Goal: Browse casually: Explore the website without a specific task or goal

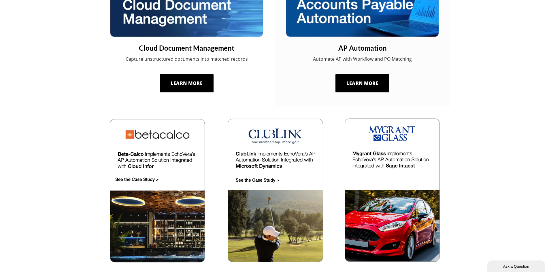
scroll to position [691, 0]
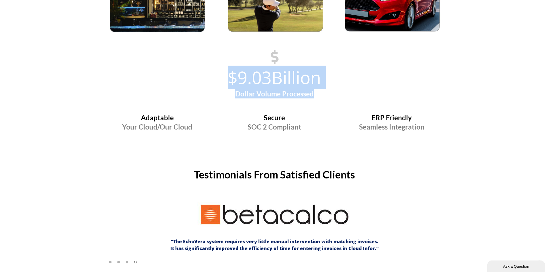
drag, startPoint x: 321, startPoint y: 94, endPoint x: 214, endPoint y: 82, distance: 107.3
click at [214, 82] on div "$9.03Billion Dollar Volume Processed" at bounding box center [274, 82] width 337 height 31
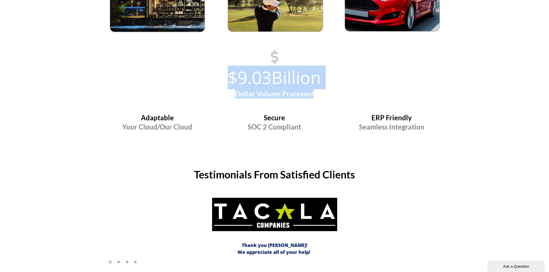
click at [335, 97] on h4 "Dollar Volume Processed" at bounding box center [274, 93] width 337 height 9
drag, startPoint x: 334, startPoint y: 97, endPoint x: 199, endPoint y: 80, distance: 136.5
click at [199, 80] on div "$9.03Billion Dollar Volume Processed" at bounding box center [274, 82] width 337 height 31
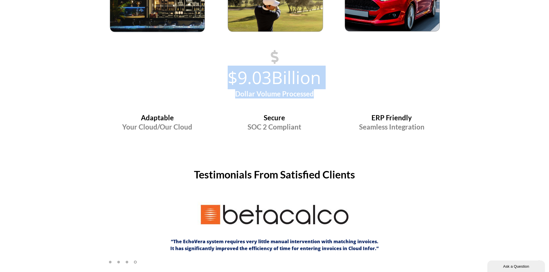
scroll to position [864, 0]
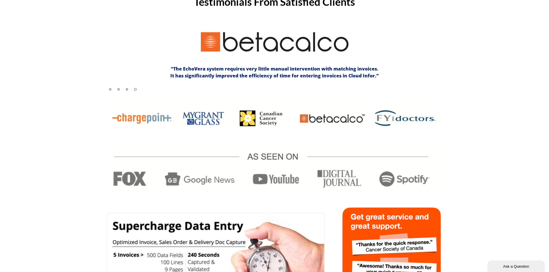
click at [59, 162] on div at bounding box center [274, 148] width 549 height 92
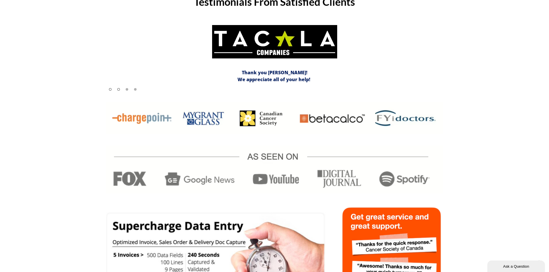
click at [118, 88] on span at bounding box center [118, 89] width 3 height 3
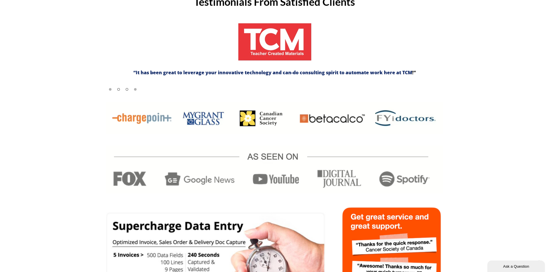
click at [126, 90] on span at bounding box center [127, 89] width 3 height 3
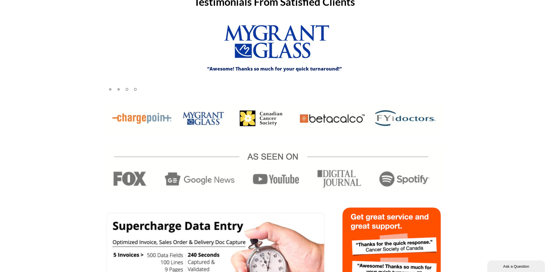
click at [135, 89] on span at bounding box center [135, 89] width 3 height 3
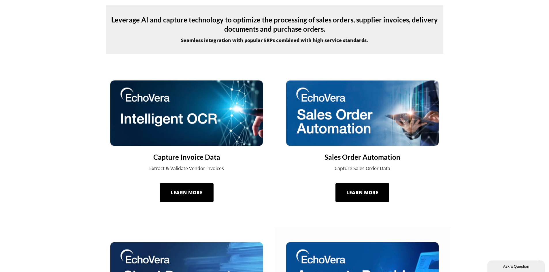
scroll to position [0, 0]
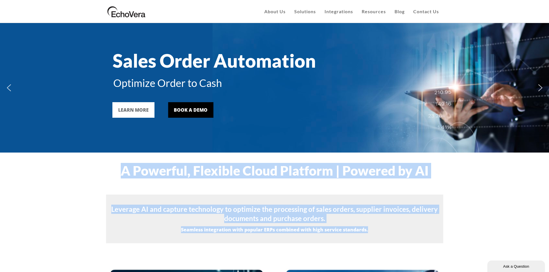
drag, startPoint x: 115, startPoint y: 173, endPoint x: 446, endPoint y: 235, distance: 337.6
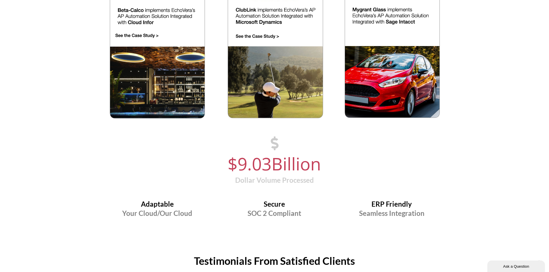
scroll to position [663, 0]
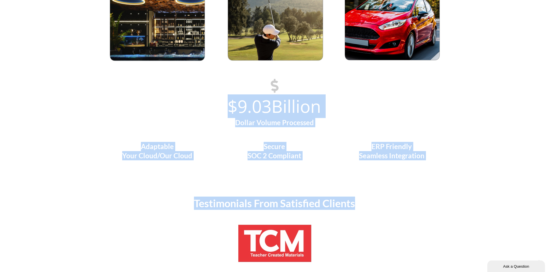
drag, startPoint x: 371, startPoint y: 206, endPoint x: 61, endPoint y: 66, distance: 340.5
click at [61, 65] on div "Slide Intelligent OCR AI Automated Capture of Paper & Email Invoices LEARN MORE…" at bounding box center [274, 40] width 549 height 1359
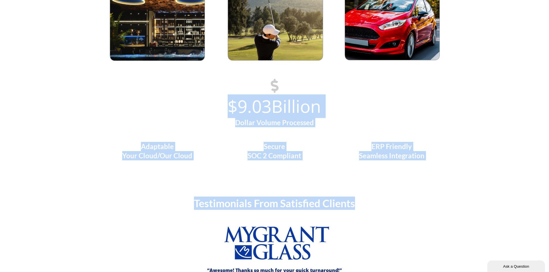
scroll to position [518, 0]
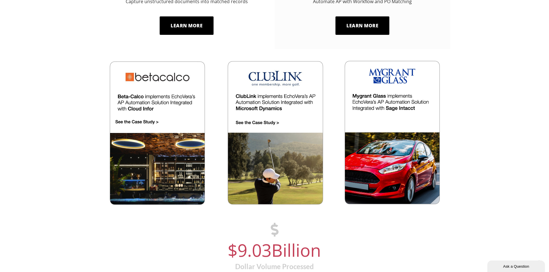
click at [494, 165] on div at bounding box center [274, 132] width 549 height 145
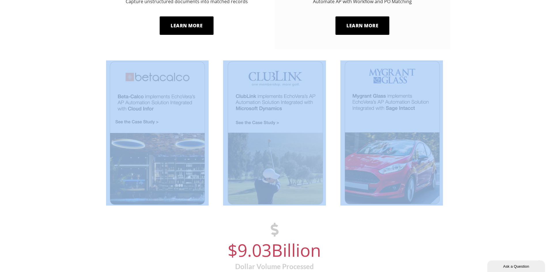
drag, startPoint x: 479, startPoint y: 169, endPoint x: 76, endPoint y: 31, distance: 426.5
click at [106, 22] on div "Slide Intelligent OCR AI Automated Capture of Paper & Email Invoices LEARN MORE…" at bounding box center [274, 184] width 337 height 1359
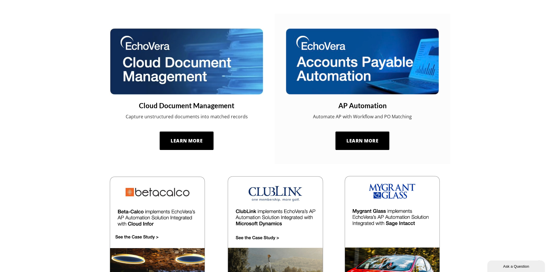
drag, startPoint x: 446, startPoint y: 147, endPoint x: 465, endPoint y: 146, distance: 18.8
click at [446, 147] on div "AP Automation Automate AP with Workflow and PO Matching Learn More" at bounding box center [363, 89] width 176 height 150
drag, startPoint x: 469, startPoint y: 144, endPoint x: 58, endPoint y: 48, distance: 422.4
click at [58, 47] on div at bounding box center [274, 89] width 549 height 150
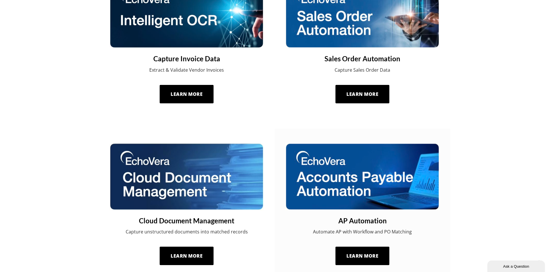
scroll to position [173, 0]
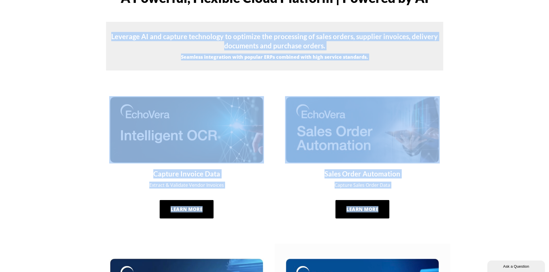
drag, startPoint x: 423, startPoint y: 217, endPoint x: 64, endPoint y: 33, distance: 403.9
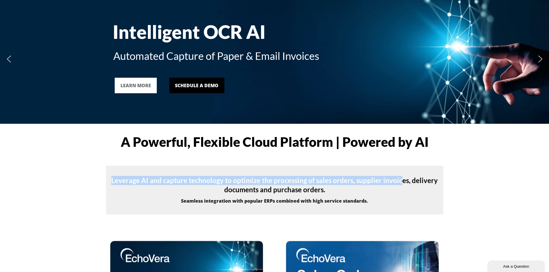
drag, startPoint x: 83, startPoint y: 140, endPoint x: 401, endPoint y: 176, distance: 319.5
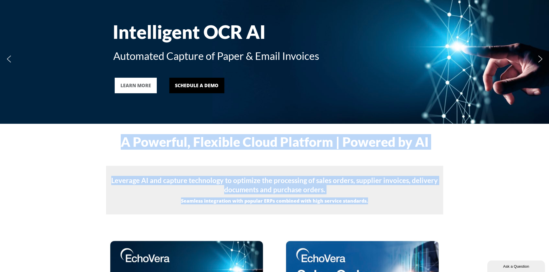
drag, startPoint x: 117, startPoint y: 141, endPoint x: 427, endPoint y: 213, distance: 318.5
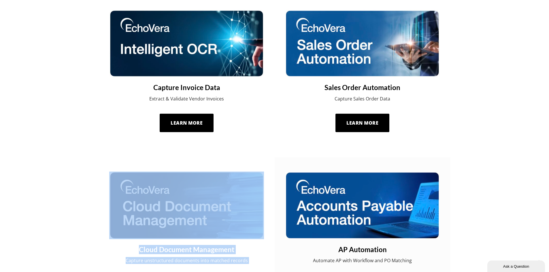
drag, startPoint x: 49, startPoint y: 28, endPoint x: 450, endPoint y: 174, distance: 427.1
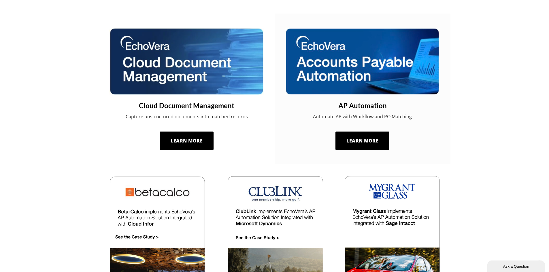
click at [467, 157] on div at bounding box center [274, 89] width 549 height 150
drag, startPoint x: 470, startPoint y: 159, endPoint x: 41, endPoint y: 66, distance: 439.1
click at [50, 71] on div at bounding box center [274, 89] width 549 height 150
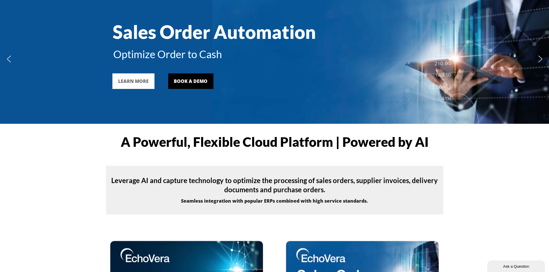
scroll to position [0, 0]
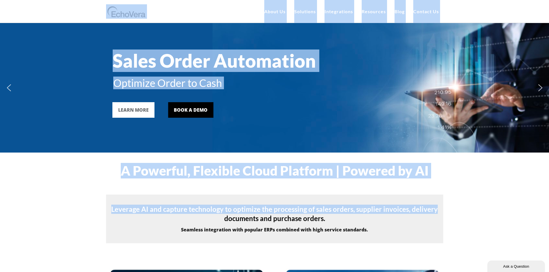
drag, startPoint x: 88, startPoint y: 10, endPoint x: 462, endPoint y: 196, distance: 417.0
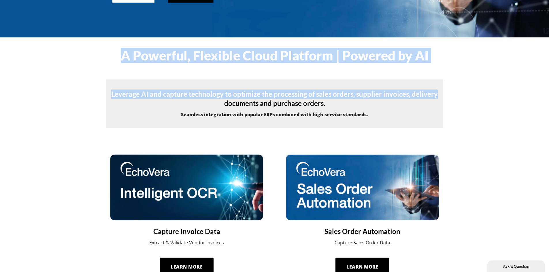
scroll to position [144, 0]
